Goal: Download file/media

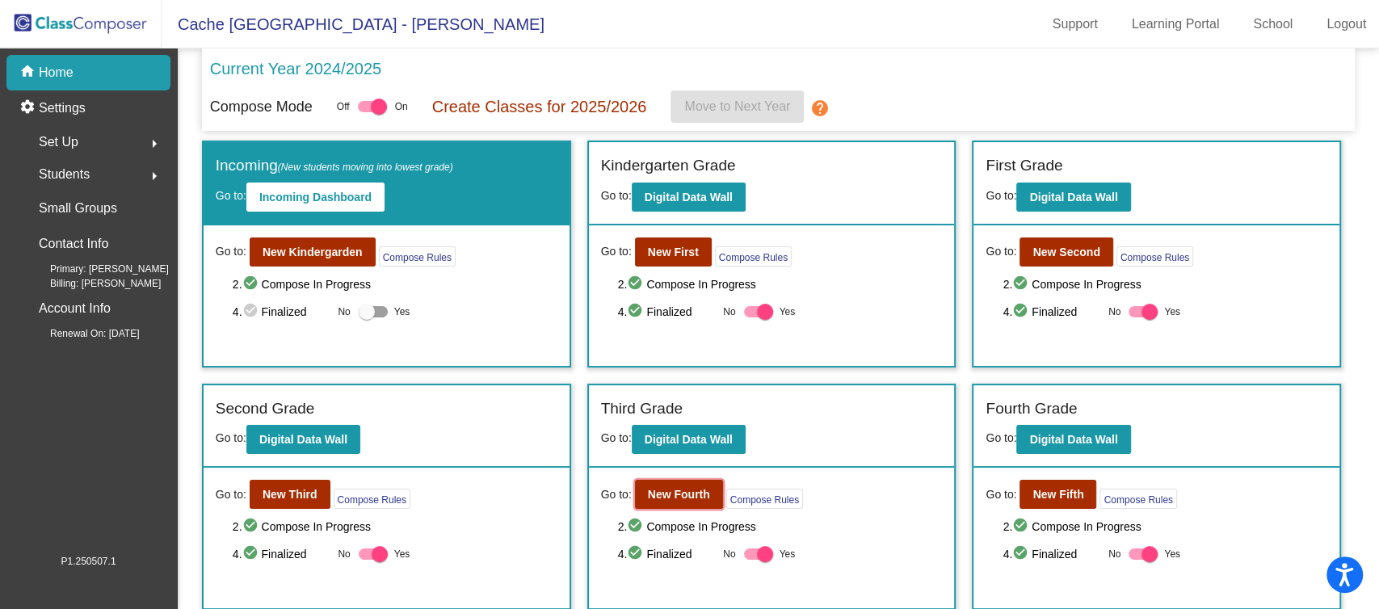
click at [666, 500] on button "New Fourth" at bounding box center [679, 494] width 88 height 29
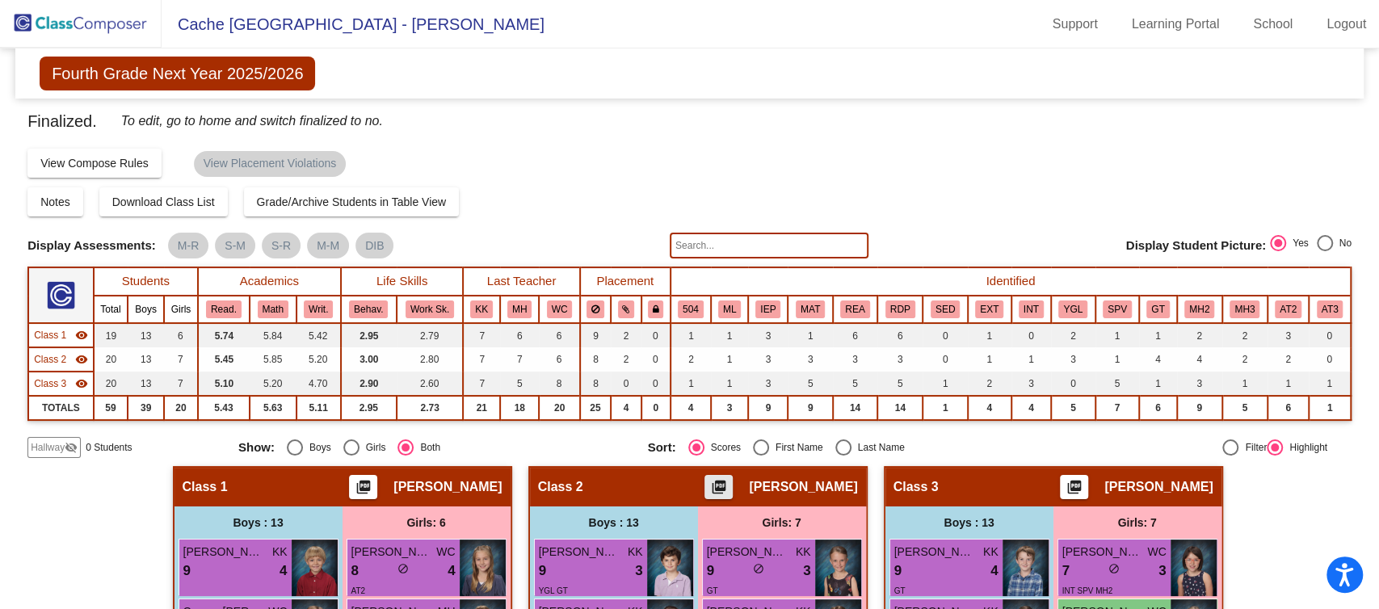
click at [728, 492] on mat-icon "picture_as_pdf" at bounding box center [718, 490] width 19 height 23
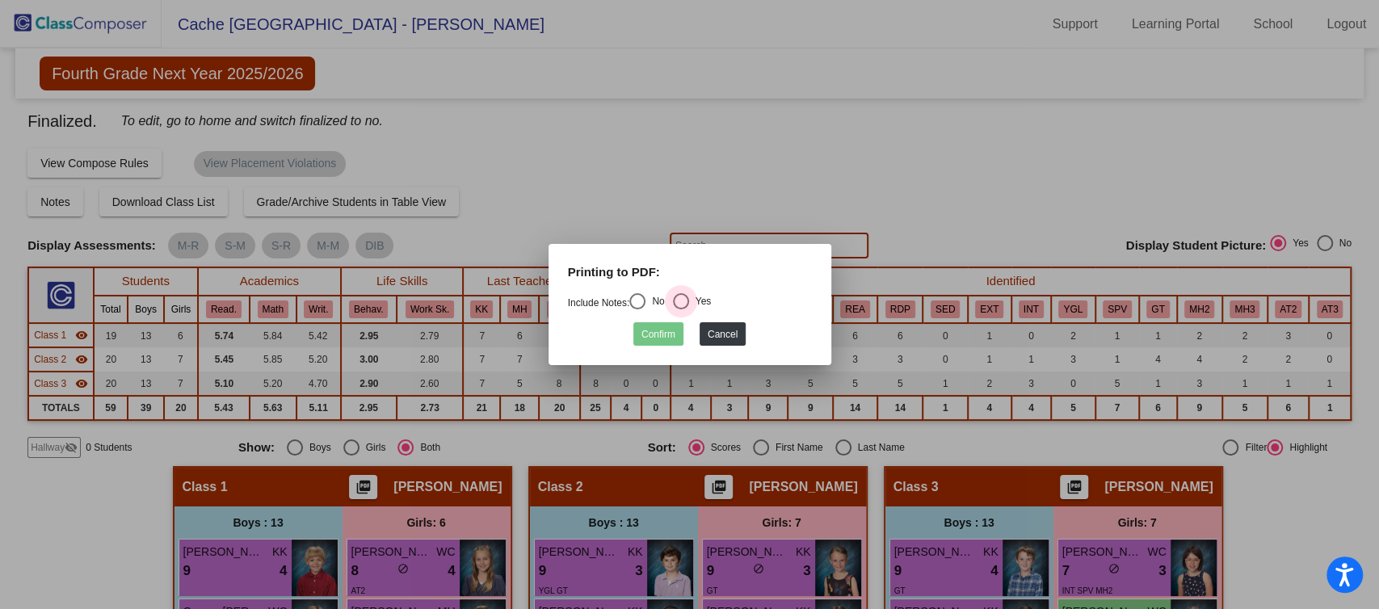
click at [689, 307] on div "Select an option" at bounding box center [681, 301] width 16 height 16
click at [681, 309] on input "Yes" at bounding box center [680, 309] width 1 height 1
radio input "true"
click at [671, 332] on button "Confirm" at bounding box center [659, 333] width 50 height 23
